Goal: Use online tool/utility: Use online tool/utility

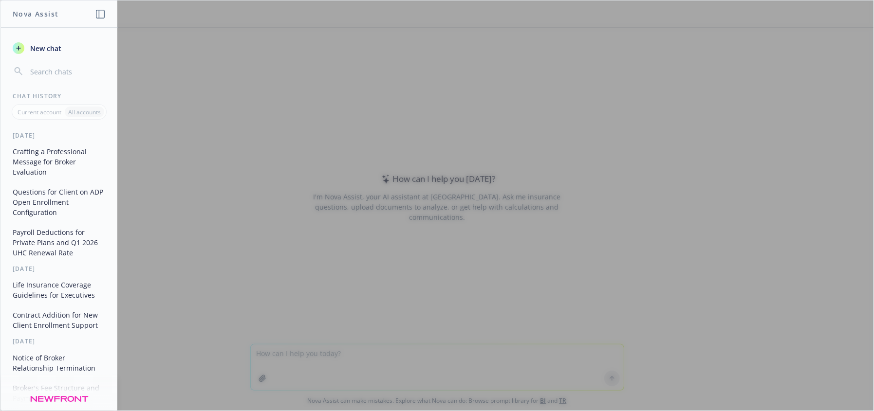
click at [346, 368] on div at bounding box center [436, 205] width 873 height 410
click at [332, 346] on div at bounding box center [436, 205] width 873 height 410
click at [332, 351] on div at bounding box center [436, 205] width 873 height 410
click at [388, 356] on div at bounding box center [436, 205] width 873 height 410
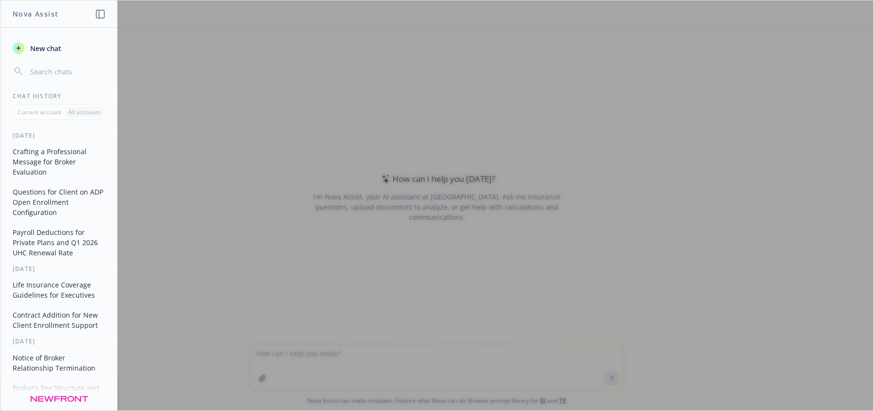
click at [436, 187] on div at bounding box center [436, 205] width 873 height 410
click at [274, 85] on div at bounding box center [436, 205] width 873 height 410
click at [332, 352] on div at bounding box center [436, 205] width 873 height 410
click at [102, 13] on icon "button" at bounding box center [100, 14] width 9 height 9
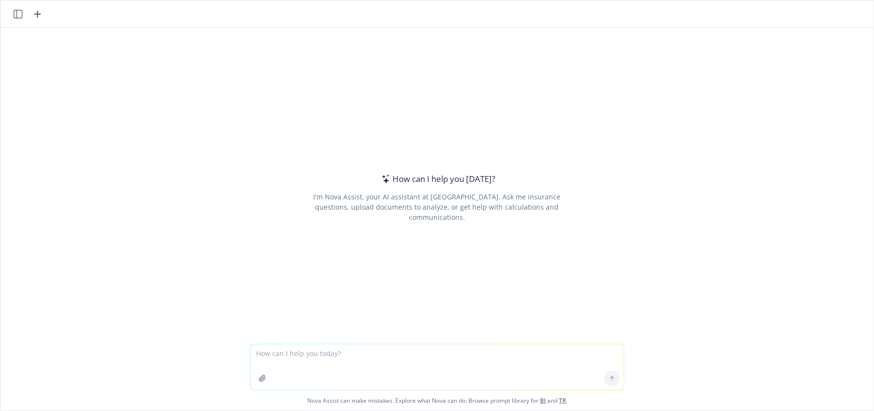
click at [338, 353] on textarea at bounding box center [437, 368] width 373 height 46
type textarea "write a quick bio of me and my role as benefits producer for a"
click at [637, 154] on div "How can I help you [DATE]? I'm Nova Assist, your AI assistant at Newfront. Ask …" at bounding box center [436, 186] width 873 height 316
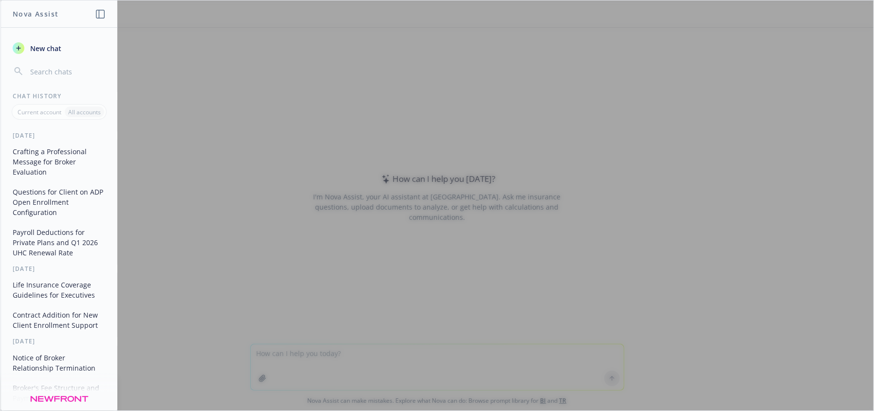
drag, startPoint x: 430, startPoint y: 357, endPoint x: 169, endPoint y: 151, distance: 332.4
click at [430, 356] on div at bounding box center [436, 205] width 873 height 410
click at [96, 13] on icon "button" at bounding box center [100, 14] width 9 height 9
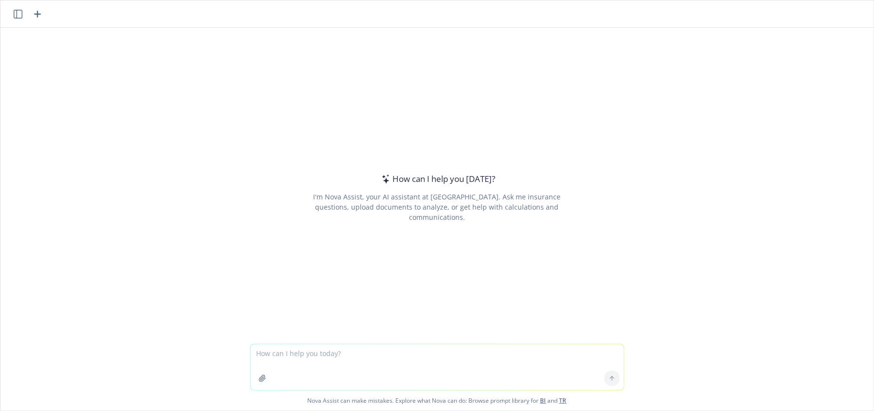
click at [388, 351] on textarea at bounding box center [437, 368] width 373 height 46
paste textarea "We are so excited to introduce Shantel to everyone! She joins our Total Rewards…"
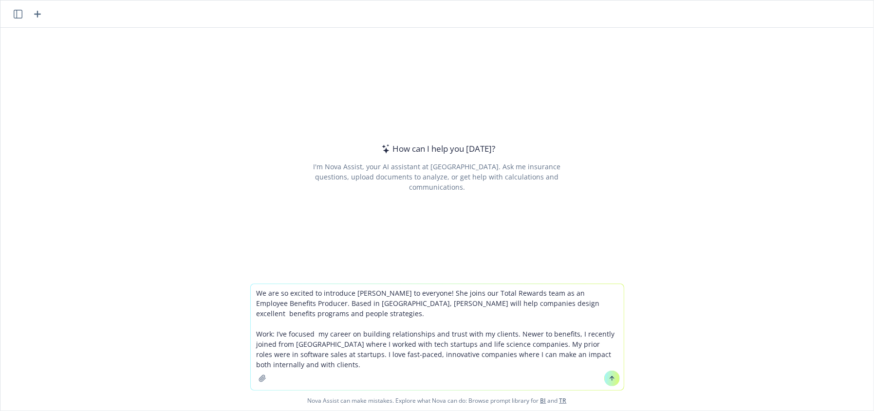
click at [317, 319] on textarea "We are so excited to introduce Shantel to everyone! She joins our Total Rewards…" at bounding box center [437, 337] width 373 height 106
drag, startPoint x: 316, startPoint y: 318, endPoint x: 241, endPoint y: 285, distance: 81.3
click at [241, 285] on div "We are so excited to introduce Shantel to everyone! She joins our Total Rewards…" at bounding box center [436, 347] width 873 height 127
click at [299, 316] on textarea "We are so excited to introduce Shantel to everyone! She joins our Total Rewards…" at bounding box center [437, 337] width 373 height 106
drag, startPoint x: 356, startPoint y: 306, endPoint x: 234, endPoint y: 290, distance: 123.7
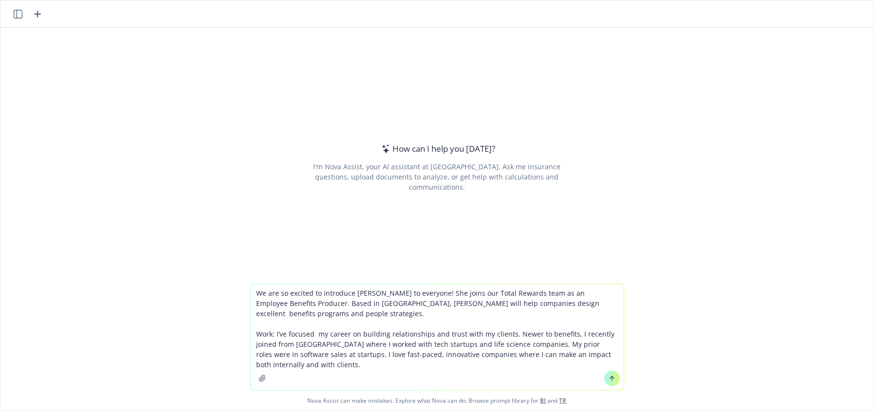
click at [235, 291] on div "We are so excited to introduce Shantel to everyone! She joins our Total Rewards…" at bounding box center [436, 347] width 873 height 127
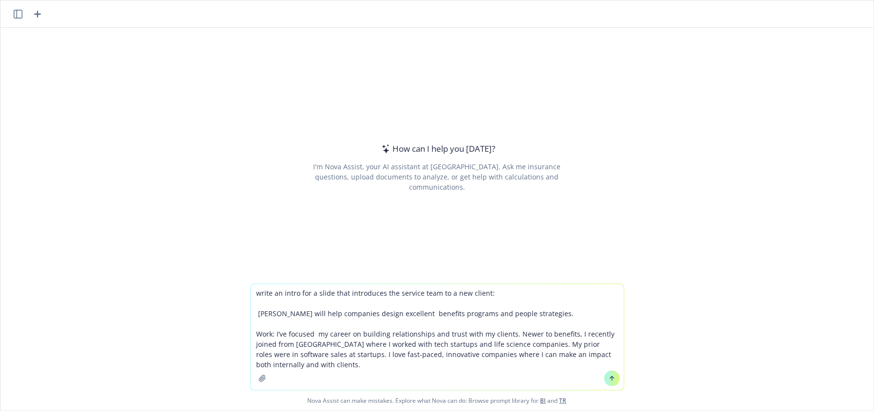
click at [494, 291] on textarea "write an intro for a slide that introduces the service team to a new client: Sh…" at bounding box center [437, 337] width 373 height 106
type textarea "write an intro for a slide that introduces the service team to a new client. Be…"
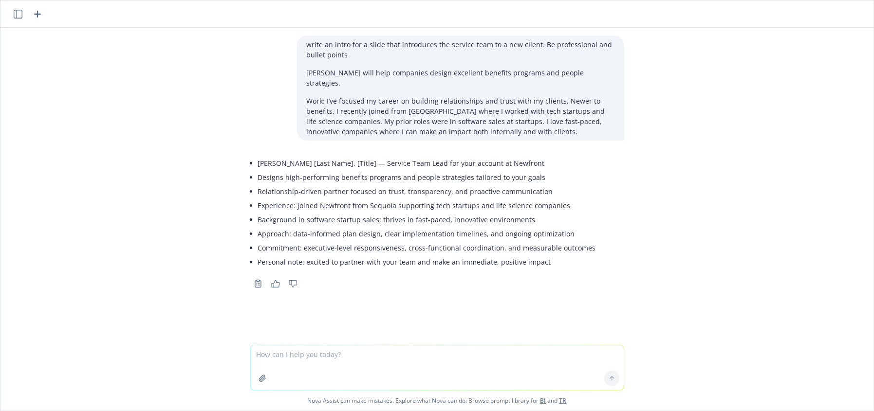
click at [322, 199] on li "Experience: joined Newfront from Sequoia supporting tech startups and life scie…" at bounding box center [427, 206] width 338 height 14
click at [476, 170] on li "Designs high-performing benefits programs and people strategies tailored to you…" at bounding box center [427, 177] width 338 height 14
click at [810, 72] on div "write an intro for a slide that introduces the service team to a new client. Be…" at bounding box center [436, 186] width 873 height 317
click at [306, 357] on textarea at bounding box center [437, 368] width 373 height 45
paste textarea "ployee Experience: Keep your workforce engaged with their benefits offerings th…"
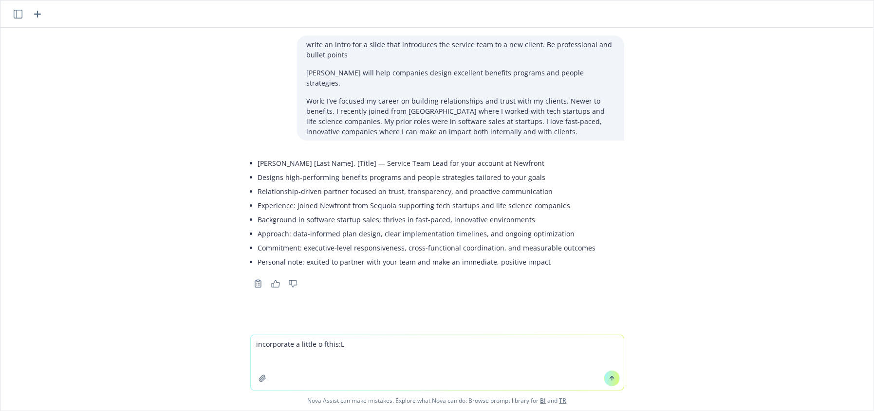
type textarea "incorporate a little o fthis:L ployee Experience: Keep your workforce engaged w…"
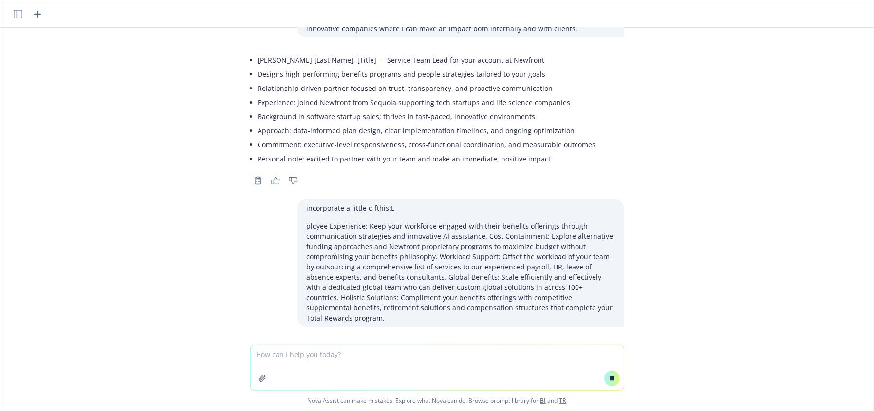
scroll to position [97, 0]
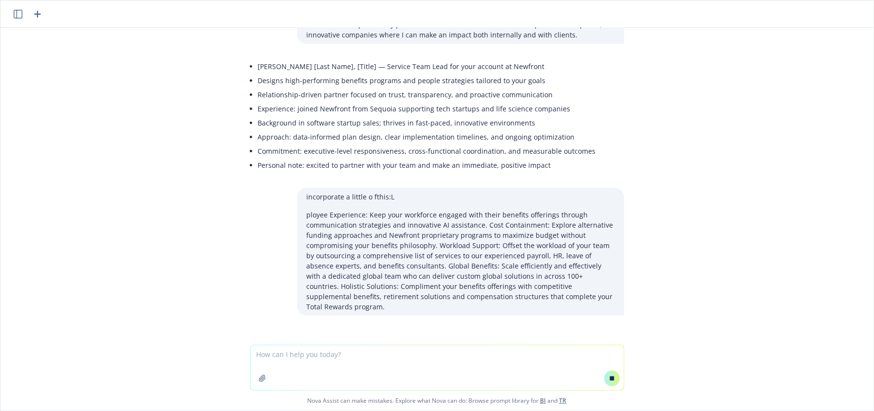
click at [509, 371] on textarea at bounding box center [437, 368] width 373 height 45
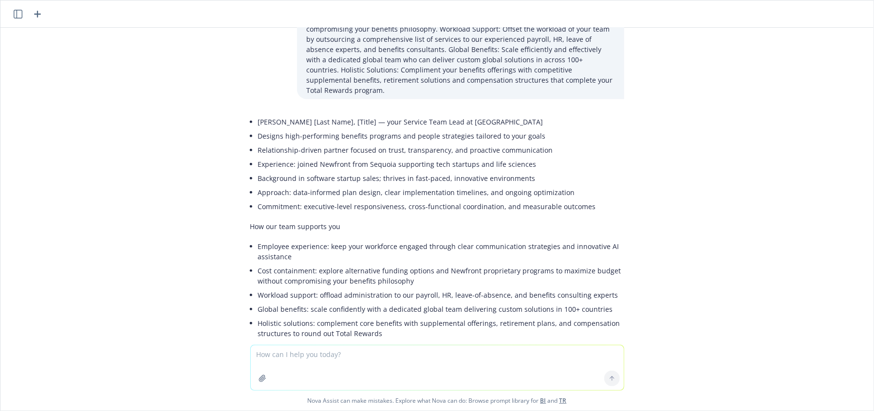
scroll to position [350, 0]
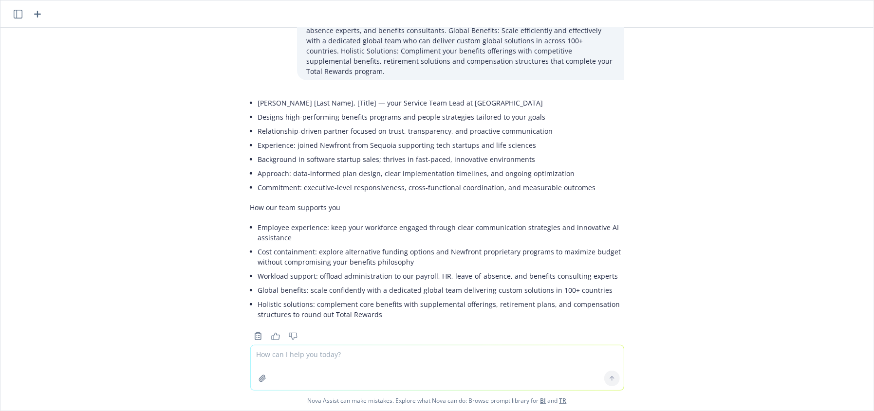
drag, startPoint x: 331, startPoint y: 206, endPoint x: 338, endPoint y: 222, distance: 17.6
click at [331, 221] on li "Employee experience: keep your workforce engaged through clear communication st…" at bounding box center [441, 233] width 366 height 24
click at [338, 222] on li "Employee experience: keep your workforce engaged through clear communication st…" at bounding box center [441, 233] width 366 height 24
click at [352, 221] on li "Employee experience: keep your workforce engaged through clear communication st…" at bounding box center [441, 233] width 366 height 24
click at [290, 221] on li "Employee experience: keep your workforce engaged through clear communication st…" at bounding box center [441, 233] width 366 height 24
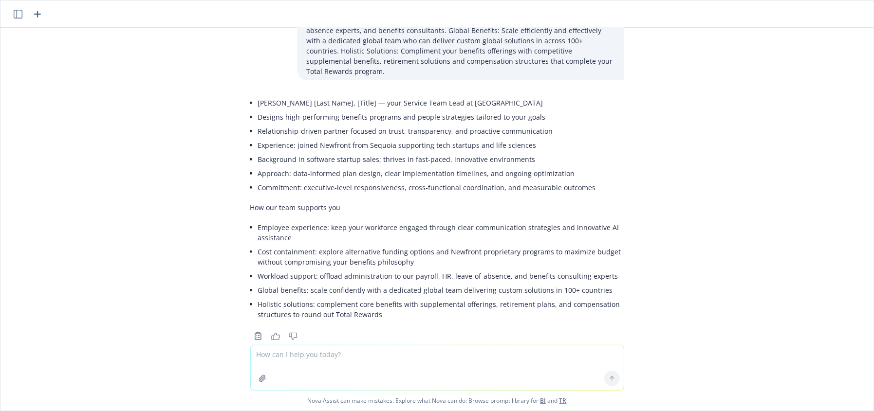
click at [304, 245] on li "Cost containment: explore alternative funding options and Newfront proprietary …" at bounding box center [441, 257] width 366 height 24
click at [445, 245] on li "Cost containment: explore alternative funding options and Newfront proprietary …" at bounding box center [441, 257] width 366 height 24
click at [493, 245] on li "Cost containment: explore alternative funding options and Newfront proprietary …" at bounding box center [441, 257] width 366 height 24
click at [337, 351] on textarea at bounding box center [437, 368] width 373 height 45
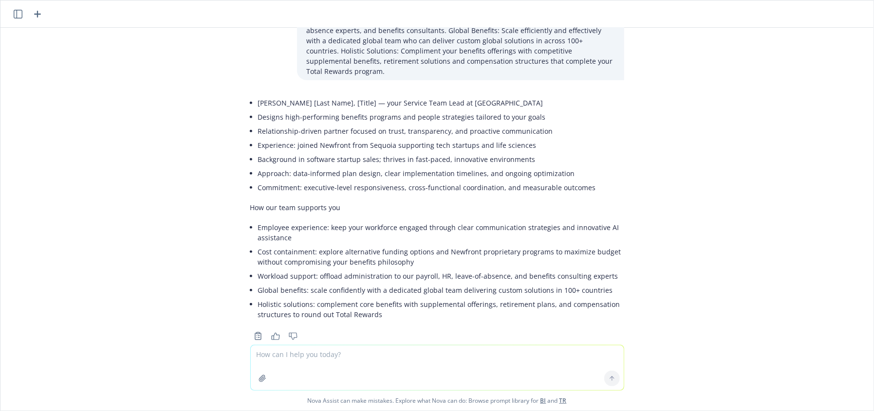
paste textarea "Choosing the right broker for a business should be about relationships, service…"
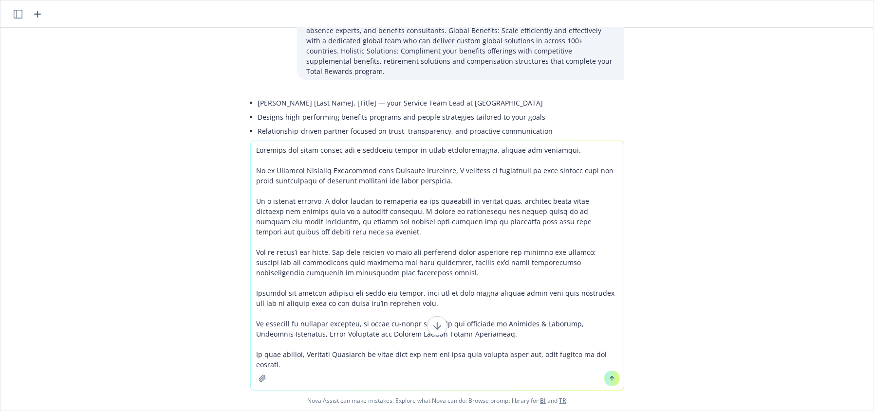
click at [254, 153] on textarea at bounding box center [437, 265] width 373 height 249
type textarea "Do the same for this: Choosing the right broker for a business should be about …"
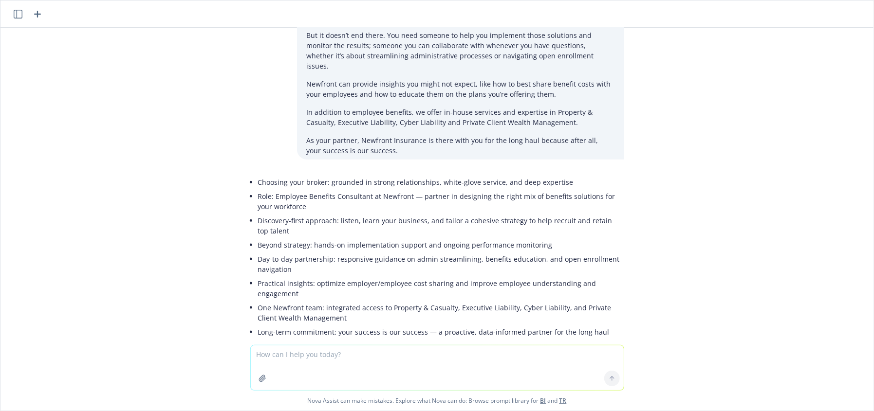
scroll to position [799, 0]
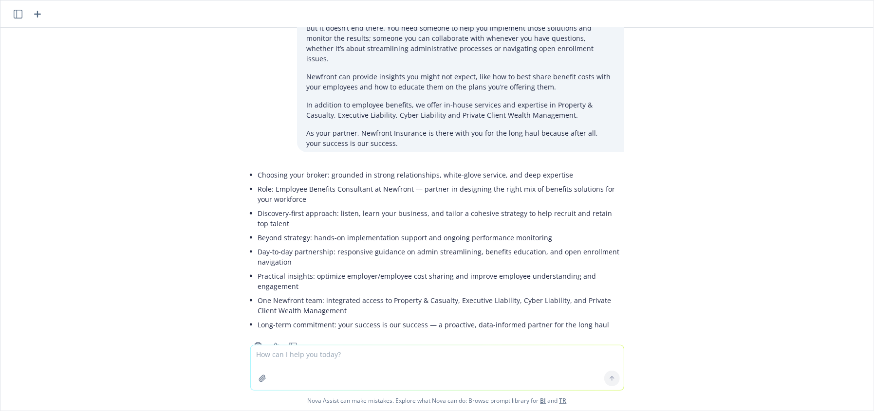
click at [311, 360] on textarea at bounding box center [437, 368] width 373 height 45
type textarea "c"
type textarea "partners with internal team to lead renewal straegy and ntogitatoins"
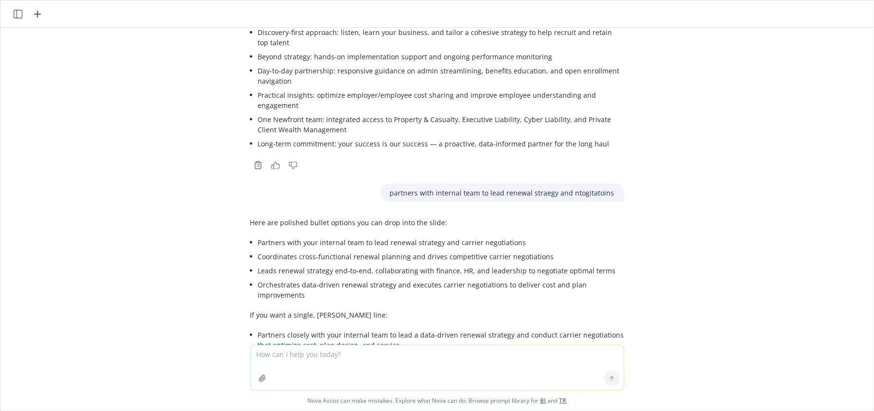
scroll to position [990, 0]
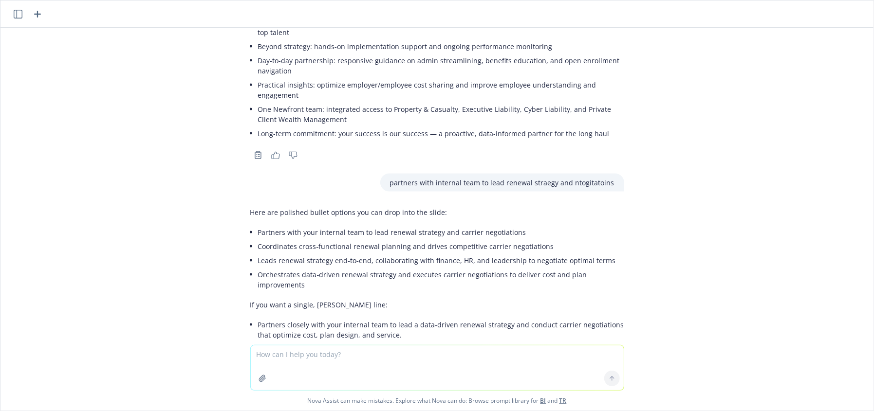
click at [451, 225] on li "Partners with your internal team to lead renewal strategy and carrier negotiati…" at bounding box center [441, 232] width 366 height 14
click at [346, 225] on li "Partners with your internal team to lead renewal strategy and carrier negotiati…" at bounding box center [441, 232] width 366 height 14
drag, startPoint x: 511, startPoint y: 198, endPoint x: 273, endPoint y: 198, distance: 237.6
click at [273, 225] on li "Partners with your internal team to lead renewal strategy and carrier negotiati…" at bounding box center [441, 232] width 366 height 14
click at [366, 254] on li "Leads renewal strategy end‑to‑end, collaborating with finance, HR, and leadersh…" at bounding box center [441, 261] width 366 height 14
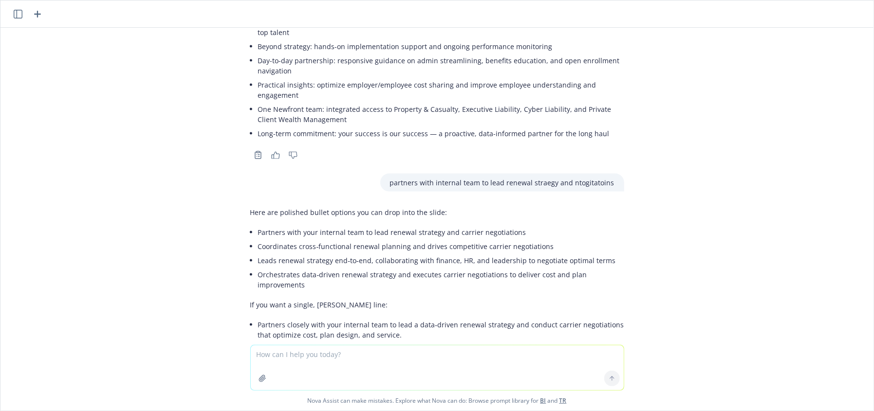
click at [417, 254] on li "Leads renewal strategy end‑to‑end, collaborating with finance, HR, and leadersh…" at bounding box center [441, 261] width 366 height 14
click at [370, 275] on div "Here are polished bullet options you can drop into the slide: Partners with you…" at bounding box center [437, 274] width 374 height 143
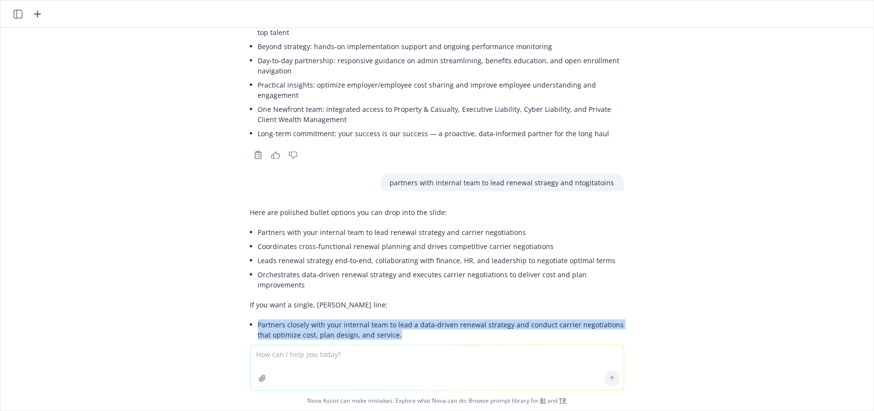
drag, startPoint x: 417, startPoint y: 295, endPoint x: 246, endPoint y: 281, distance: 171.9
click at [250, 281] on div "Here are polished bullet options you can drop into the slide: Partners with you…" at bounding box center [437, 274] width 374 height 143
copy li "Partners closely with your internal team to lead a data‑driven renewal strategy…"
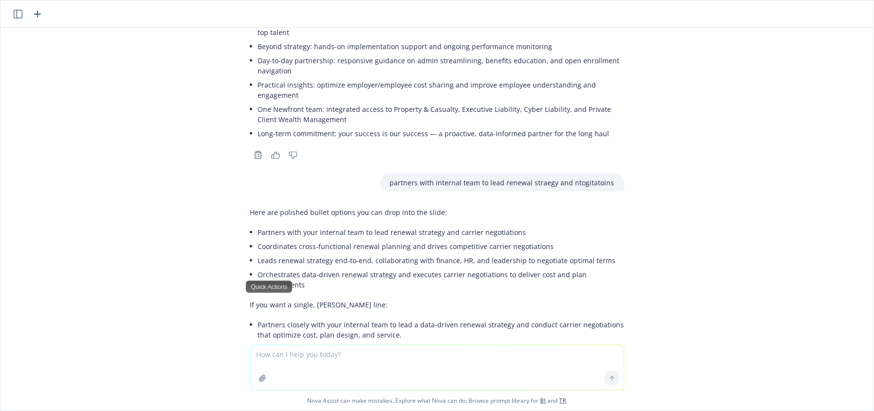
drag, startPoint x: 385, startPoint y: 195, endPoint x: 403, endPoint y: 195, distance: 18.5
click at [385, 225] on li "Partners with your internal team to lead renewal strategy and carrier negotiati…" at bounding box center [441, 232] width 366 height 14
click at [502, 225] on li "Partners with your internal team to lead renewal strategy and carrier negotiati…" at bounding box center [441, 232] width 366 height 14
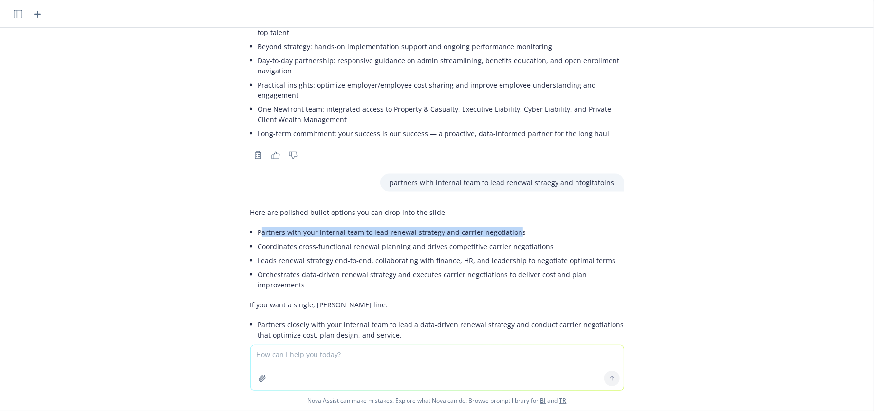
drag, startPoint x: 507, startPoint y: 199, endPoint x: 254, endPoint y: 198, distance: 253.6
click at [258, 225] on li "Partners with your internal team to lead renewal strategy and carrier negotiati…" at bounding box center [441, 232] width 366 height 14
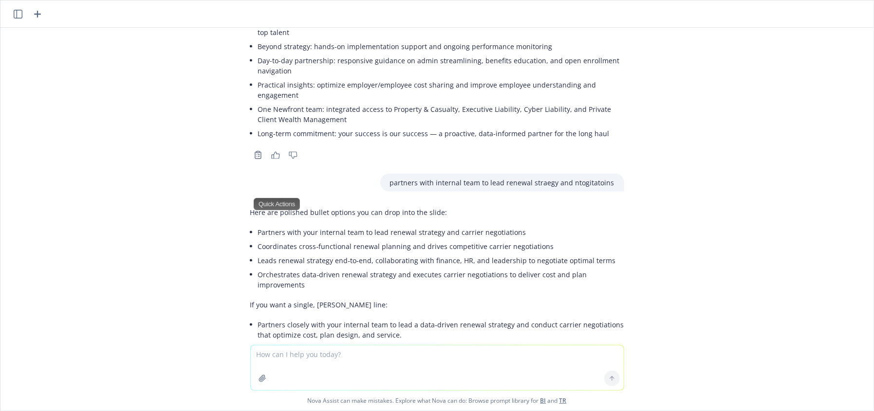
click at [556, 240] on li "Coordinates cross‑functional renewal planning and drives competitive carrier ne…" at bounding box center [441, 247] width 366 height 14
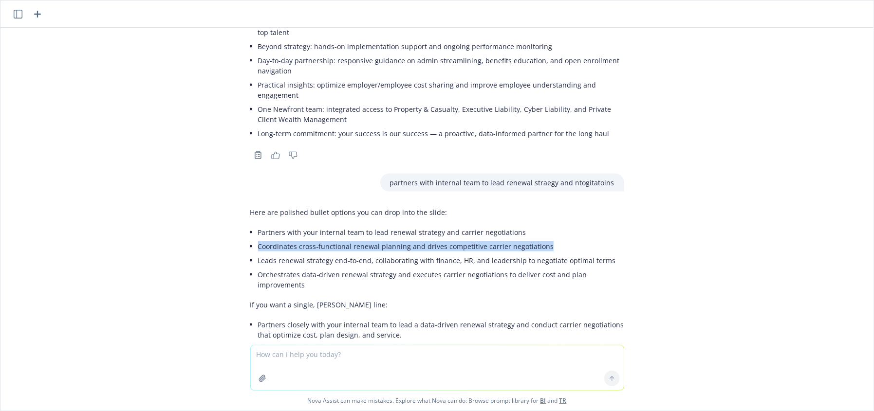
drag, startPoint x: 538, startPoint y: 214, endPoint x: 249, endPoint y: 216, distance: 289.7
click at [250, 216] on div "Here are polished bullet options you can drop into the slide: Partners with you…" at bounding box center [437, 274] width 374 height 143
copy li "Coordinates cross‑functional renewal planning and drives competitive carrier ne…"
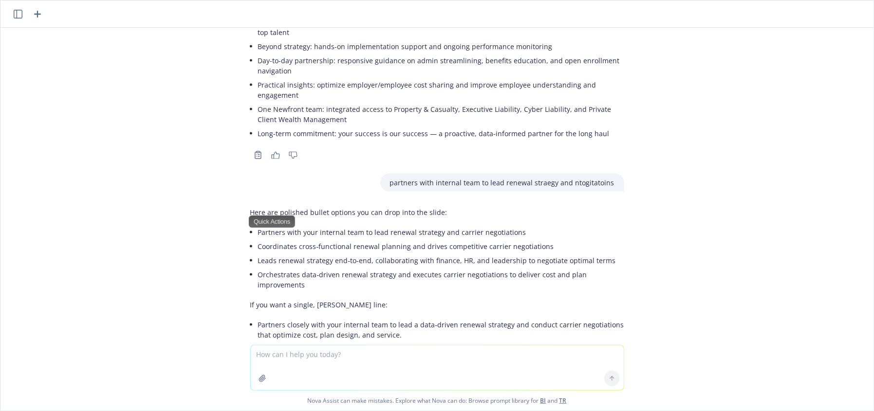
click at [833, 275] on div "write an intro for a slide that introduces the service team to a new client. Be…" at bounding box center [436, 186] width 873 height 317
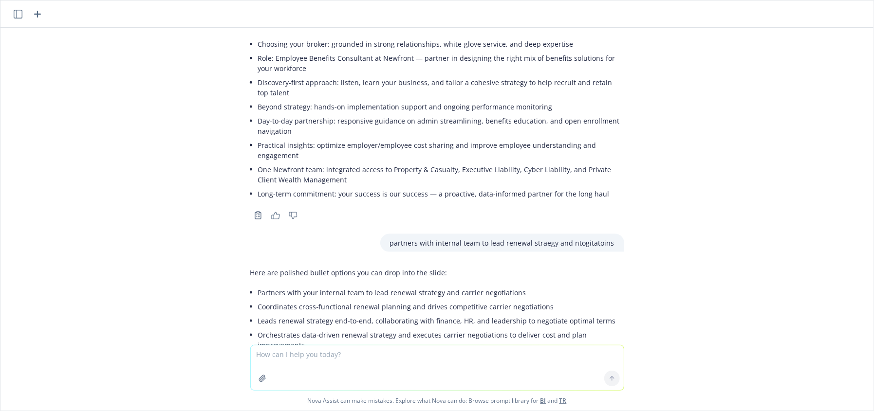
scroll to position [870, 0]
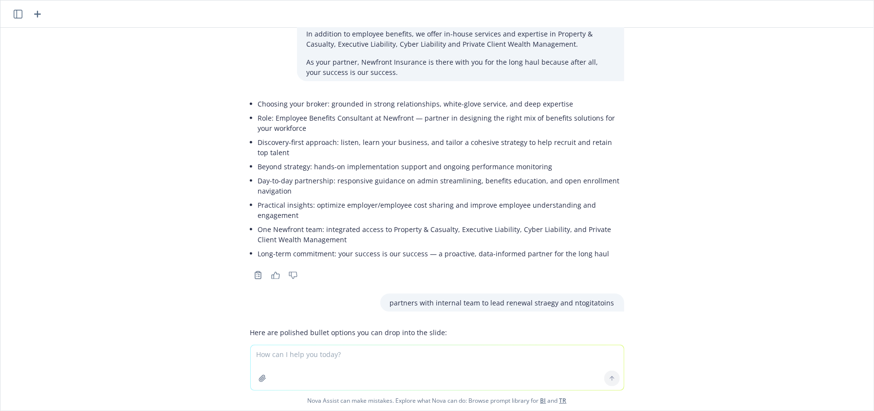
click at [321, 357] on textarea at bounding box center [437, 368] width 373 height 45
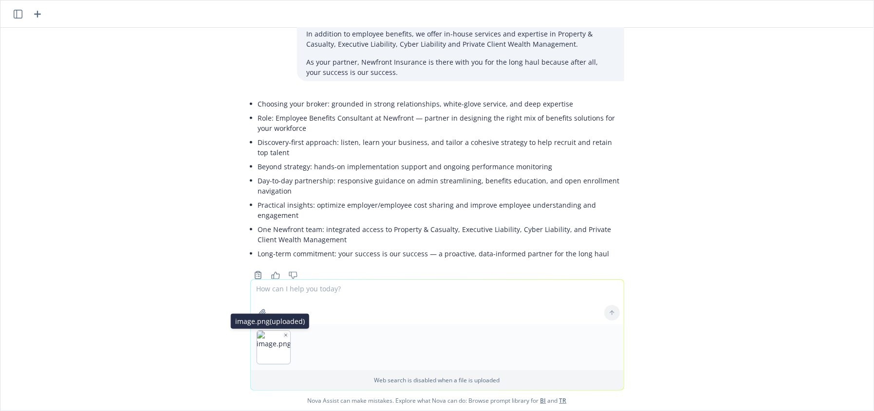
click at [283, 333] on icon "button" at bounding box center [285, 335] width 5 height 5
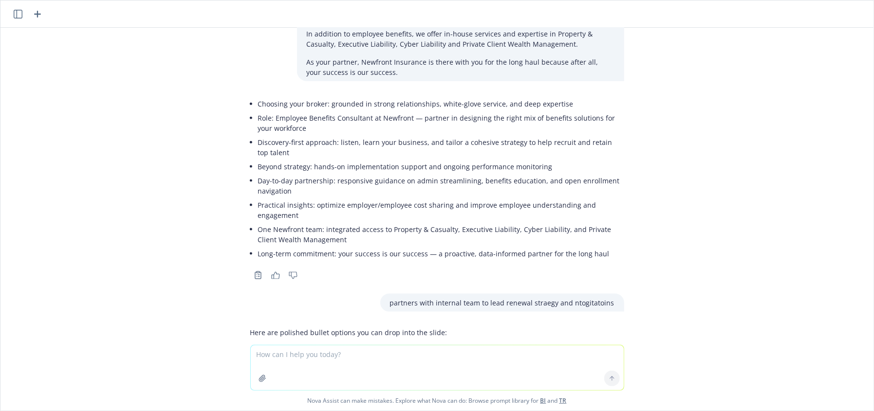
click at [288, 353] on textarea at bounding box center [437, 368] width 373 height 45
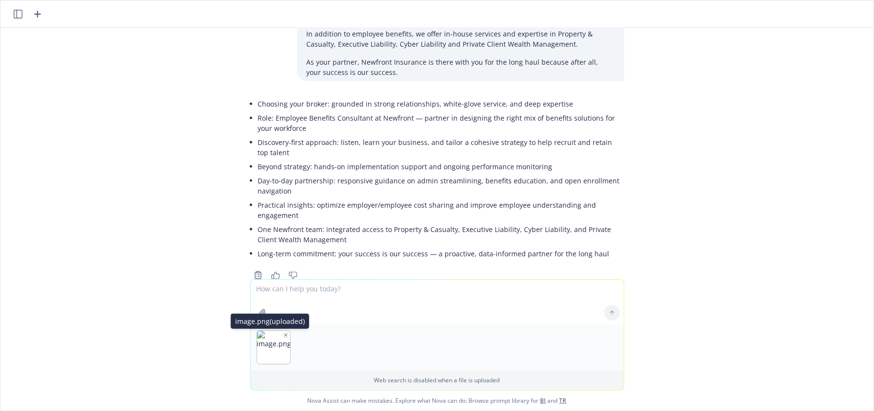
click at [283, 333] on icon "button" at bounding box center [285, 335] width 5 height 5
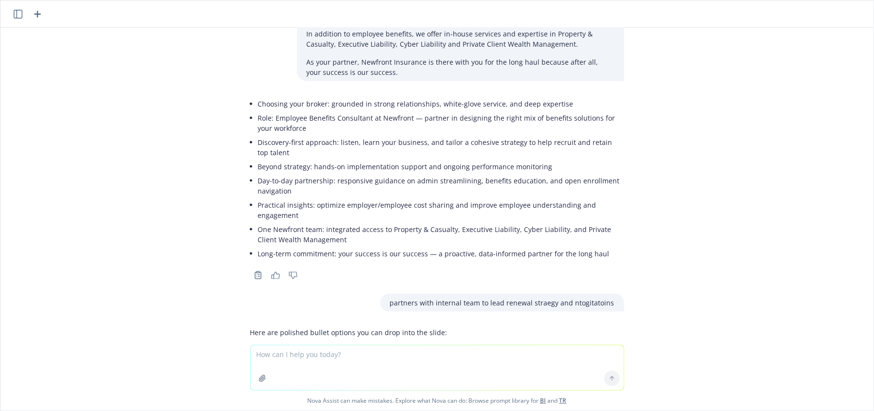
click at [274, 349] on textarea at bounding box center [437, 368] width 373 height 45
paste textarea "Partners closely with your internal team and leverages his deep experience on t…"
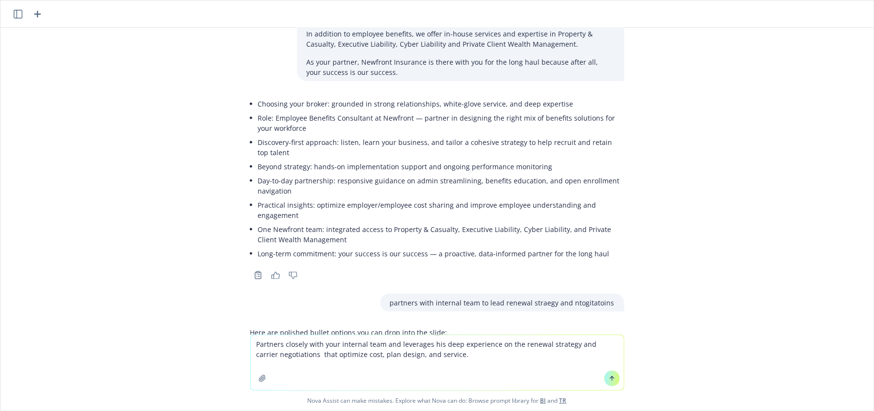
type textarea "Partners closely with your internal team and leverages his deep experience on t…"
click at [604, 382] on button at bounding box center [612, 379] width 16 height 16
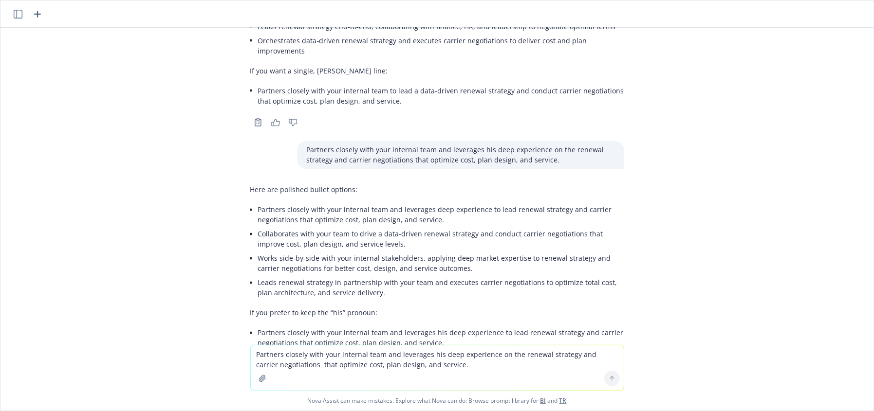
scroll to position [1232, 0]
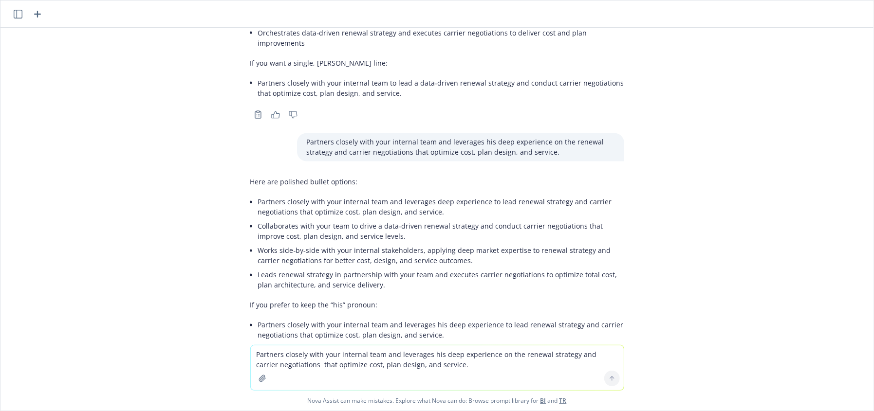
drag, startPoint x: 326, startPoint y: 176, endPoint x: 333, endPoint y: 206, distance: 30.6
click at [325, 195] on ul "Partners closely with your internal team and leverages deep experience to lead …" at bounding box center [441, 243] width 366 height 97
click at [351, 268] on li "Leads renewal strategy in partnership with your team and executes carrier negot…" at bounding box center [441, 280] width 366 height 24
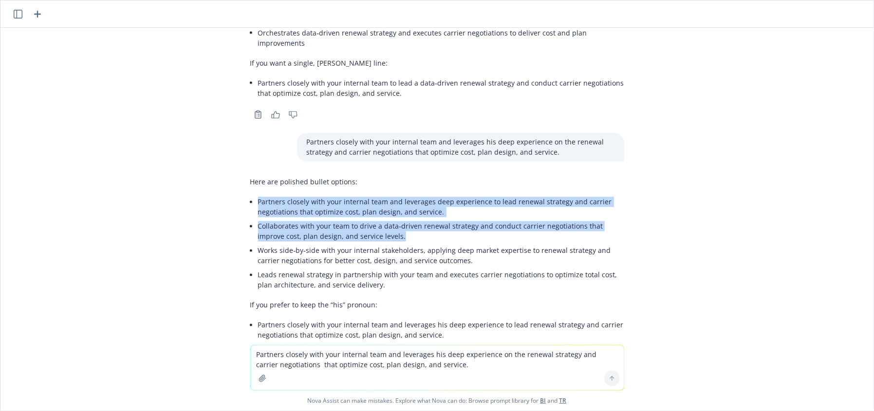
drag, startPoint x: 250, startPoint y: 157, endPoint x: 458, endPoint y: 193, distance: 210.5
click at [458, 195] on ul "Partners closely with your internal team and leverages deep experience to lead …" at bounding box center [441, 243] width 366 height 97
copy ul "Partners closely with your internal team and leverages deep experience to lead …"
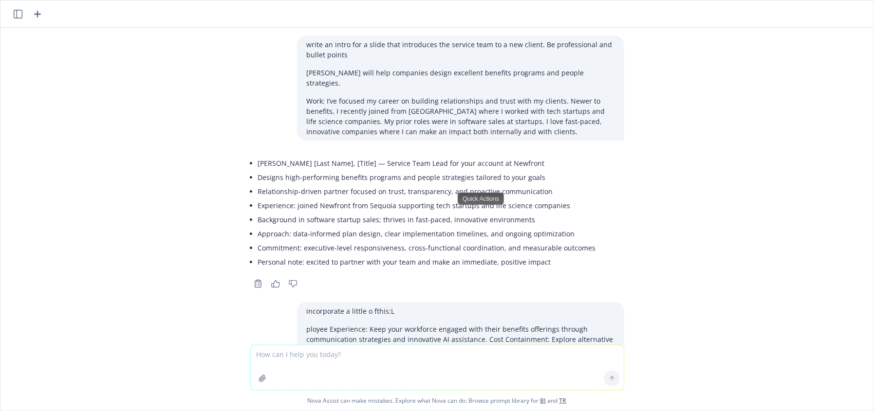
click at [832, 281] on div "write an intro for a slide that introduces the service team to a new client. Be…" at bounding box center [436, 186] width 873 height 317
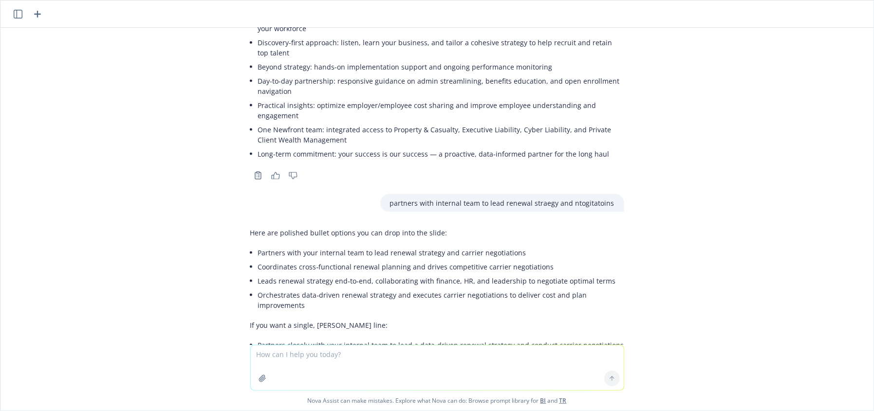
scroll to position [1232, 0]
